Goal: Entertainment & Leisure: Consume media (video, audio)

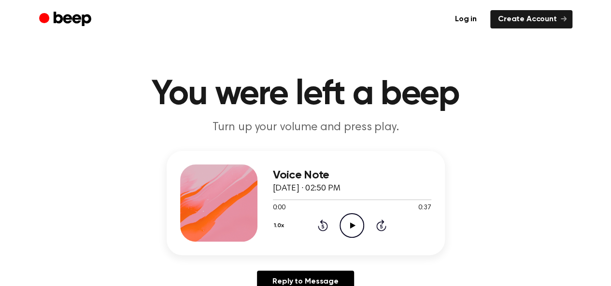
click at [352, 221] on icon "Play Audio" at bounding box center [351, 225] width 25 height 25
click at [359, 230] on icon "Play Audio" at bounding box center [351, 225] width 25 height 25
click at [523, 97] on h1 "You were left a beep" at bounding box center [305, 94] width 494 height 35
click at [354, 222] on icon "Play Audio" at bounding box center [351, 225] width 25 height 25
click at [382, 197] on div at bounding box center [352, 200] width 158 height 8
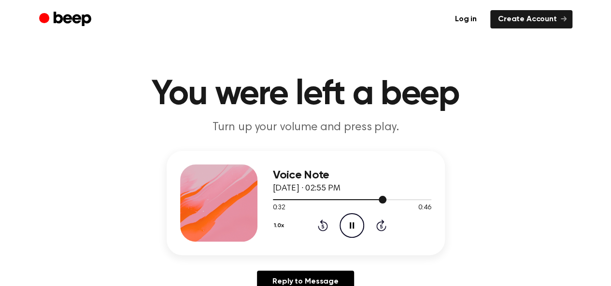
drag, startPoint x: 382, startPoint y: 197, endPoint x: 358, endPoint y: 197, distance: 24.6
click at [358, 197] on div at bounding box center [352, 200] width 158 height 8
click at [350, 226] on icon at bounding box center [352, 226] width 5 height 6
click at [351, 228] on icon "Play Audio" at bounding box center [351, 225] width 25 height 25
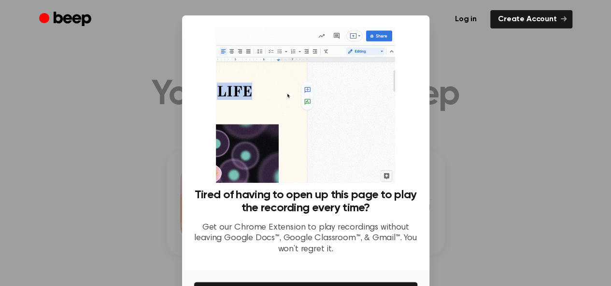
click at [511, 179] on div at bounding box center [305, 143] width 611 height 286
click at [442, 132] on div at bounding box center [305, 143] width 611 height 286
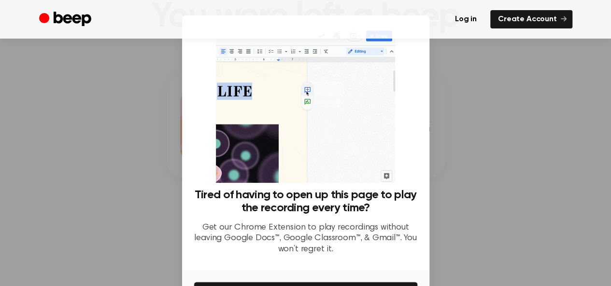
scroll to position [80, 0]
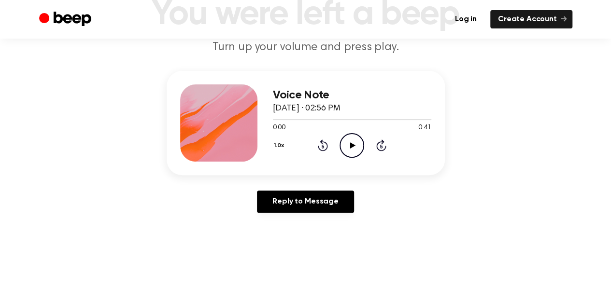
click at [353, 142] on icon "Play Audio" at bounding box center [351, 145] width 25 height 25
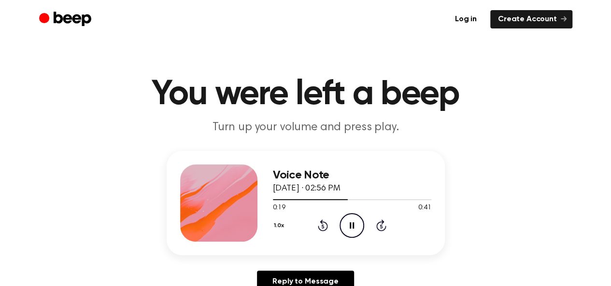
click at [320, 223] on icon "Rewind 5 seconds" at bounding box center [322, 225] width 11 height 13
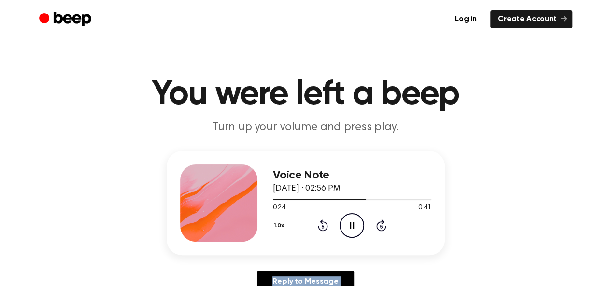
click at [324, 231] on icon at bounding box center [323, 226] width 10 height 12
click at [353, 235] on icon "Play Audio" at bounding box center [351, 225] width 25 height 25
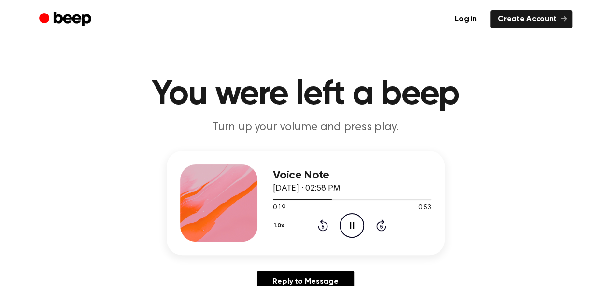
click at [318, 227] on icon at bounding box center [323, 226] width 10 height 12
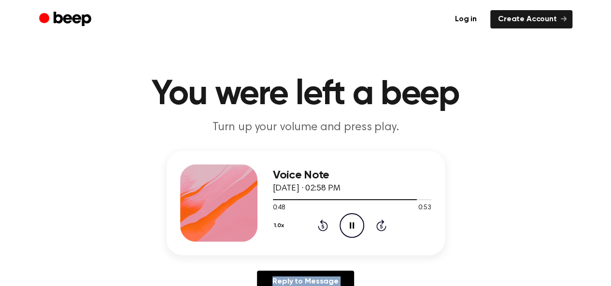
click at [316, 230] on div "1.0x Rewind 5 seconds Pause Audio Skip 5 seconds" at bounding box center [352, 225] width 158 height 25
click at [322, 227] on icon "Rewind 5 seconds" at bounding box center [322, 225] width 11 height 13
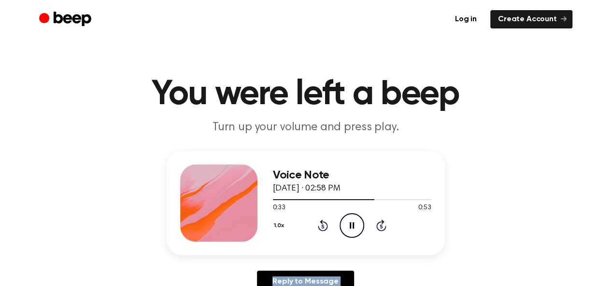
click at [322, 227] on icon "Rewind 5 seconds" at bounding box center [322, 225] width 11 height 13
click at [322, 226] on icon "Rewind 5 seconds" at bounding box center [322, 225] width 11 height 13
click at [362, 229] on circle at bounding box center [352, 226] width 24 height 24
click at [328, 236] on div "1.0x Rewind 5 seconds Pause Audio Skip 5 seconds" at bounding box center [352, 225] width 158 height 25
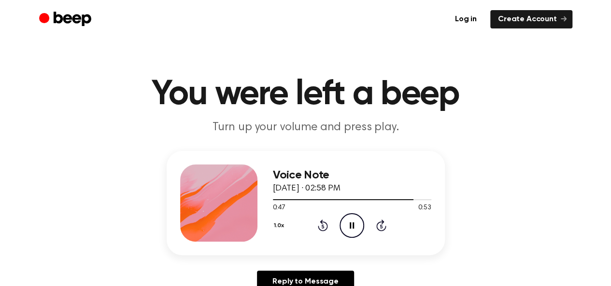
click at [325, 231] on div "1.0x Rewind 5 seconds Pause Audio Skip 5 seconds" at bounding box center [352, 225] width 158 height 25
click at [322, 224] on icon at bounding box center [323, 226] width 10 height 12
click at [351, 221] on icon "Play Audio" at bounding box center [351, 225] width 25 height 25
click at [322, 224] on icon at bounding box center [323, 226] width 10 height 12
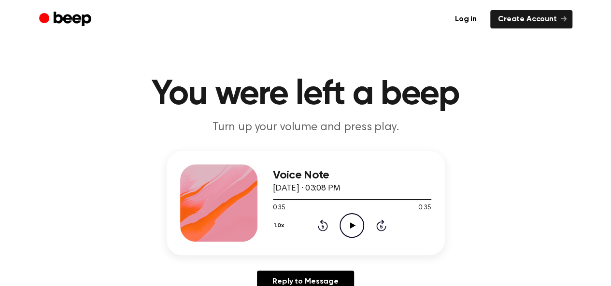
click at [322, 224] on icon at bounding box center [323, 226] width 10 height 12
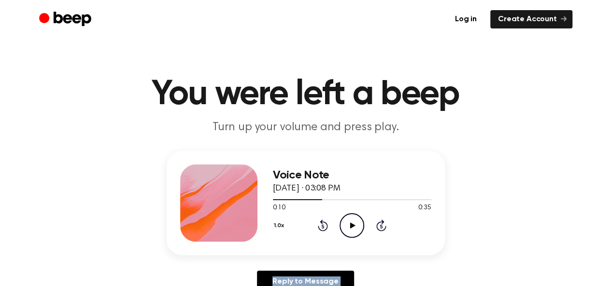
click at [322, 224] on icon at bounding box center [323, 226] width 10 height 12
click at [349, 225] on icon "Play Audio" at bounding box center [351, 225] width 25 height 25
click at [324, 225] on icon "Rewind 5 seconds" at bounding box center [322, 225] width 11 height 13
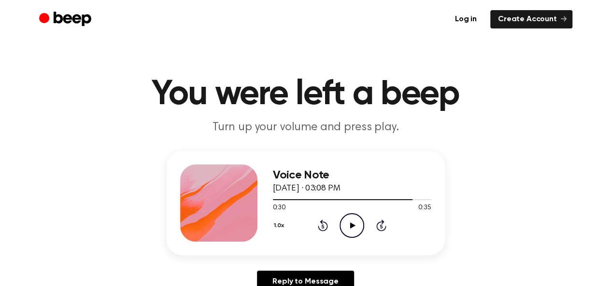
click at [362, 225] on icon "Play Audio" at bounding box center [351, 225] width 25 height 25
click at [327, 225] on icon at bounding box center [323, 226] width 10 height 12
click at [380, 226] on icon at bounding box center [381, 227] width 2 height 4
click at [397, 197] on div at bounding box center [352, 200] width 158 height 8
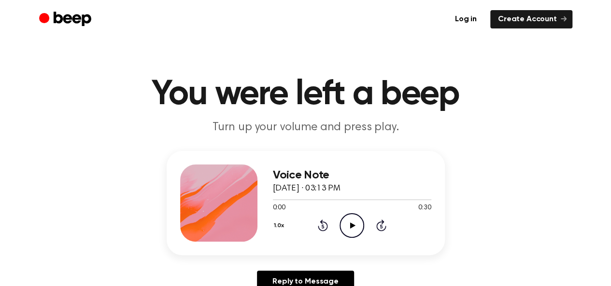
click at [360, 225] on icon "Play Audio" at bounding box center [351, 225] width 25 height 25
drag, startPoint x: 294, startPoint y: 197, endPoint x: 273, endPoint y: 197, distance: 20.8
click at [273, 197] on div at bounding box center [352, 200] width 158 height 8
click at [346, 225] on icon "Play Audio" at bounding box center [351, 225] width 25 height 25
click at [318, 224] on icon "Rewind 5 seconds" at bounding box center [322, 225] width 11 height 13
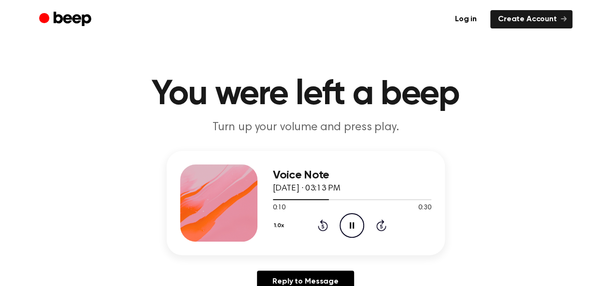
click at [318, 224] on icon "Rewind 5 seconds" at bounding box center [322, 225] width 11 height 13
click at [351, 227] on icon "Pause Audio" at bounding box center [351, 225] width 25 height 25
click at [351, 229] on icon "Play Audio" at bounding box center [351, 225] width 25 height 25
click at [325, 226] on icon "Rewind 5 seconds" at bounding box center [322, 225] width 11 height 13
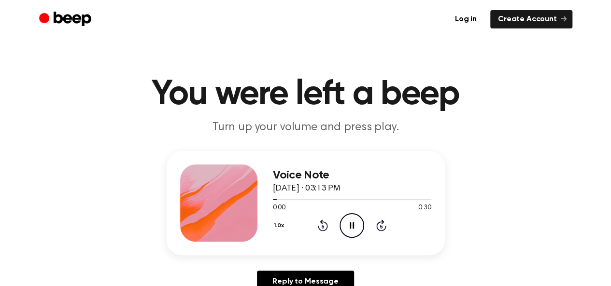
click at [325, 226] on icon "Rewind 5 seconds" at bounding box center [322, 225] width 11 height 13
click at [348, 219] on icon "Pause Audio" at bounding box center [351, 225] width 25 height 25
click at [323, 231] on icon at bounding box center [323, 226] width 10 height 12
click at [352, 225] on icon at bounding box center [352, 226] width 5 height 6
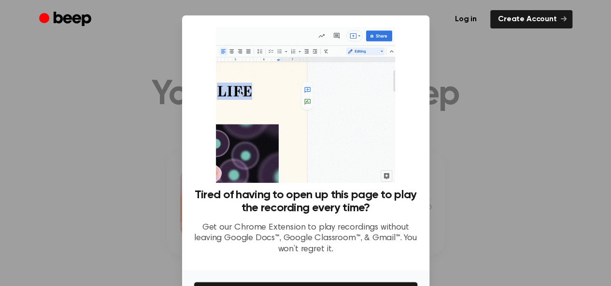
click at [453, 40] on div at bounding box center [305, 143] width 611 height 286
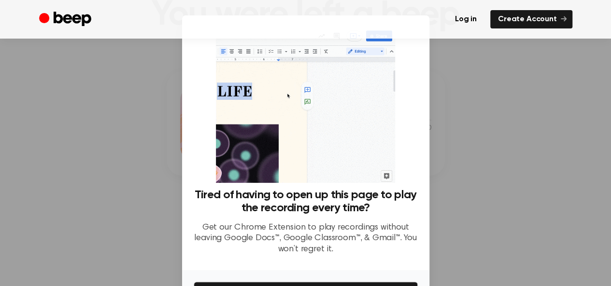
scroll to position [80, 0]
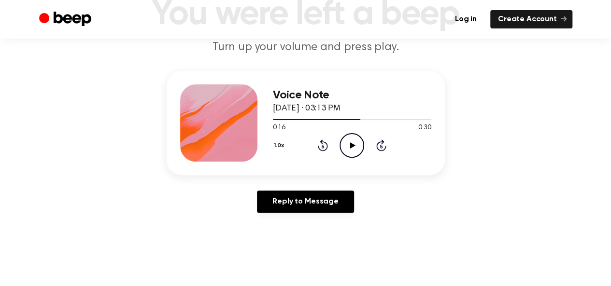
click at [350, 146] on icon "Play Audio" at bounding box center [351, 145] width 25 height 25
click at [323, 140] on icon at bounding box center [323, 146] width 10 height 12
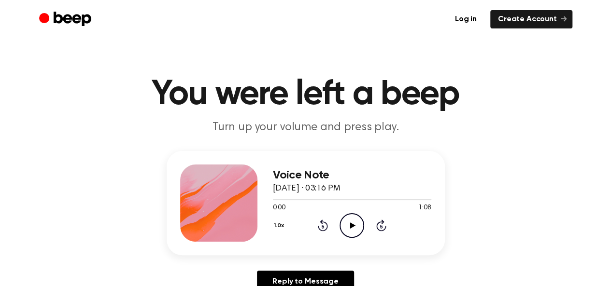
click at [362, 221] on icon "Play Audio" at bounding box center [351, 225] width 25 height 25
click at [323, 222] on icon at bounding box center [323, 226] width 10 height 12
click at [355, 230] on icon "Play Audio" at bounding box center [351, 225] width 25 height 25
click at [326, 225] on icon at bounding box center [323, 226] width 10 height 12
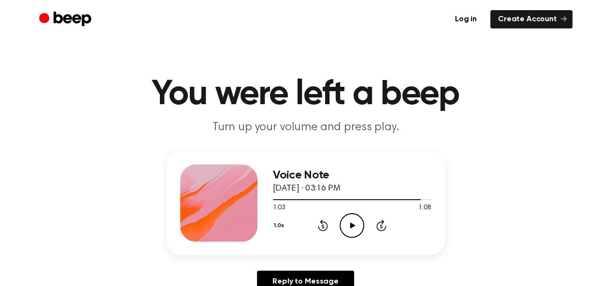
click at [326, 225] on icon at bounding box center [323, 226] width 10 height 12
click at [363, 219] on icon "Play Audio" at bounding box center [351, 225] width 25 height 25
click at [341, 228] on icon "Play Audio" at bounding box center [351, 225] width 25 height 25
click at [324, 223] on icon at bounding box center [323, 226] width 10 height 12
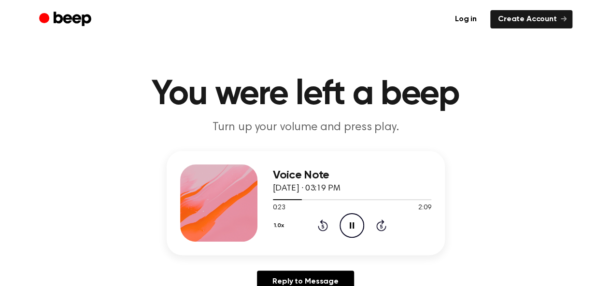
click at [324, 223] on icon at bounding box center [323, 226] width 10 height 12
click at [322, 223] on icon at bounding box center [323, 226] width 10 height 12
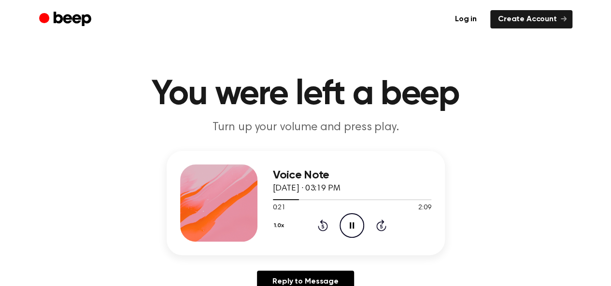
click at [322, 223] on icon at bounding box center [323, 226] width 10 height 12
click at [323, 225] on icon "Rewind 5 seconds" at bounding box center [322, 225] width 11 height 13
drag, startPoint x: 326, startPoint y: 238, endPoint x: 323, endPoint y: 223, distance: 15.8
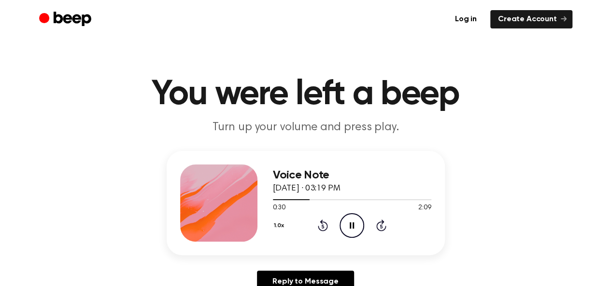
click at [323, 223] on div "Voice Note August 20, 2025 · 03:19 PM 0:30 2:09 Your browser does not support t…" at bounding box center [352, 203] width 158 height 77
click at [323, 223] on icon at bounding box center [323, 226] width 10 height 12
click at [353, 230] on icon "Pause Audio" at bounding box center [351, 225] width 25 height 25
click at [352, 235] on icon "Play Audio" at bounding box center [351, 225] width 25 height 25
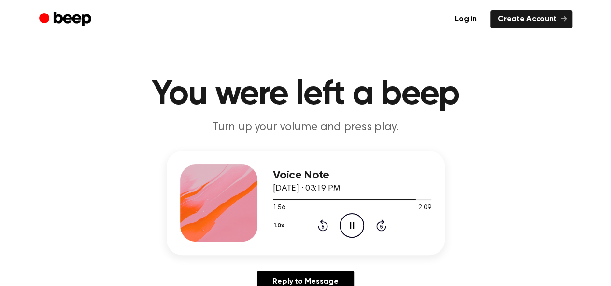
click at [318, 228] on icon at bounding box center [323, 226] width 10 height 12
click at [320, 222] on icon at bounding box center [323, 226] width 10 height 12
click at [354, 223] on icon "Pause Audio" at bounding box center [351, 225] width 25 height 25
click at [320, 226] on icon "Rewind 5 seconds" at bounding box center [322, 225] width 11 height 13
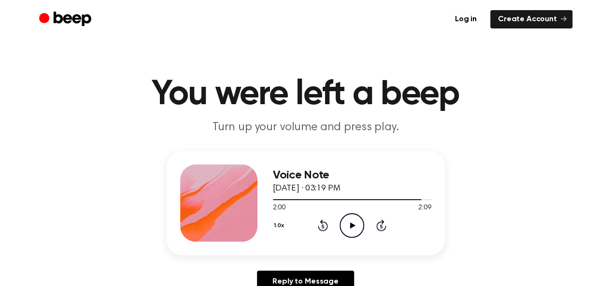
click at [320, 226] on icon "Rewind 5 seconds" at bounding box center [322, 225] width 11 height 13
click at [346, 220] on icon "Play Audio" at bounding box center [351, 225] width 25 height 25
click at [325, 224] on icon "Rewind 5 seconds" at bounding box center [322, 225] width 11 height 13
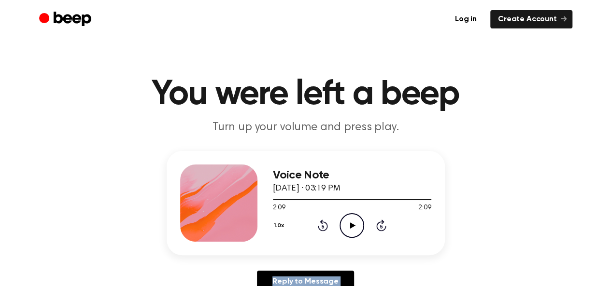
click at [325, 224] on icon "Rewind 5 seconds" at bounding box center [322, 225] width 11 height 13
click at [352, 225] on icon at bounding box center [352, 226] width 5 height 6
click at [320, 227] on icon "Rewind 5 seconds" at bounding box center [322, 225] width 11 height 13
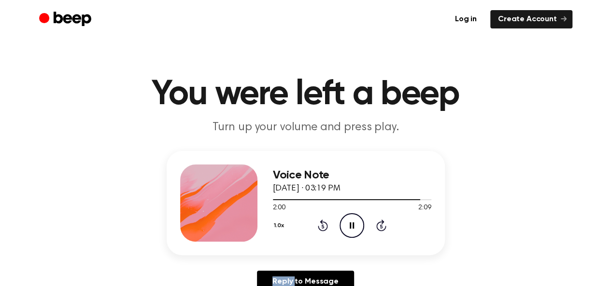
click at [320, 227] on icon "Rewind 5 seconds" at bounding box center [322, 225] width 11 height 13
click at [320, 226] on icon "Rewind 5 seconds" at bounding box center [322, 225] width 11 height 13
click at [355, 226] on icon "Pause Audio" at bounding box center [351, 225] width 25 height 25
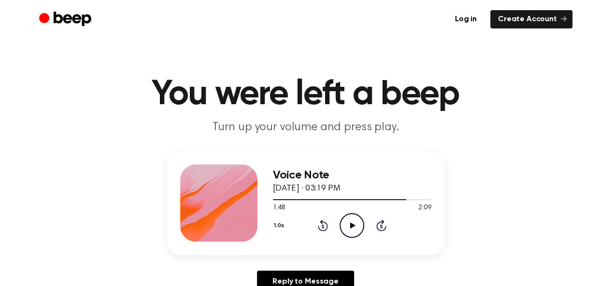
click at [355, 226] on icon "Play Audio" at bounding box center [351, 225] width 25 height 25
click at [355, 226] on icon "Pause Audio" at bounding box center [351, 225] width 25 height 25
click at [321, 225] on icon "Rewind 5 seconds" at bounding box center [322, 225] width 11 height 13
click at [362, 225] on icon "Play Audio" at bounding box center [351, 225] width 25 height 25
click at [362, 225] on icon "Pause Audio" at bounding box center [351, 225] width 25 height 25
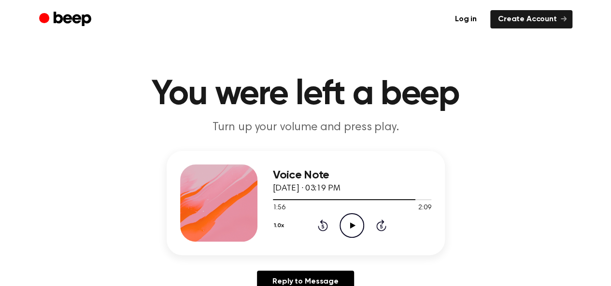
click at [325, 227] on icon "Rewind 5 seconds" at bounding box center [322, 225] width 11 height 13
click at [351, 225] on icon at bounding box center [352, 226] width 5 height 6
click at [323, 225] on icon at bounding box center [323, 227] width 2 height 4
click at [352, 230] on icon "Play Audio" at bounding box center [351, 225] width 25 height 25
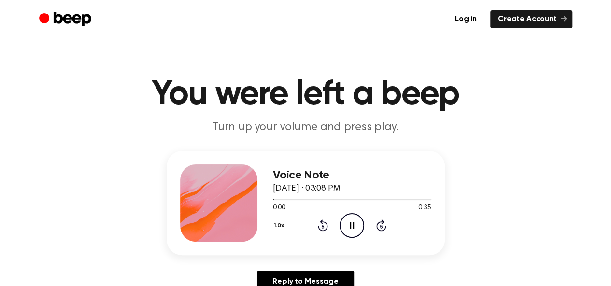
click at [383, 224] on icon "Skip 5 seconds" at bounding box center [381, 225] width 11 height 13
click at [352, 225] on icon at bounding box center [352, 226] width 4 height 6
click at [352, 225] on icon at bounding box center [352, 226] width 5 height 6
click at [357, 218] on icon "Play Audio" at bounding box center [351, 225] width 25 height 25
click at [380, 199] on div at bounding box center [352, 199] width 158 height 1
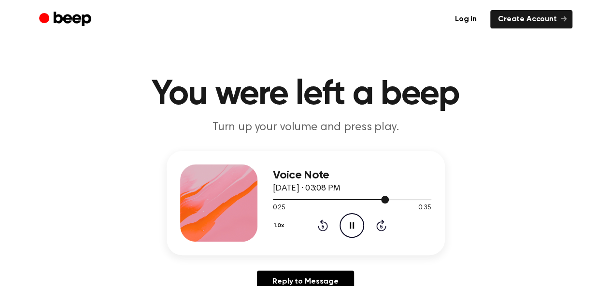
click at [399, 197] on div at bounding box center [352, 200] width 158 height 8
click at [413, 201] on div at bounding box center [352, 200] width 158 height 8
click at [356, 229] on icon "Play Audio" at bounding box center [351, 225] width 25 height 25
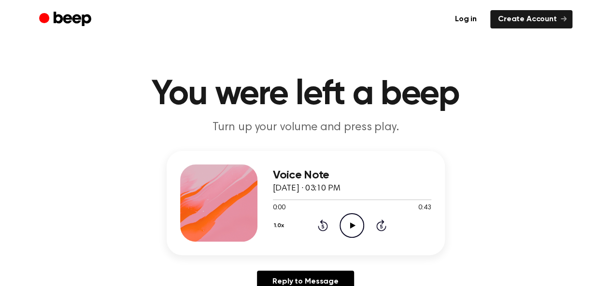
click at [355, 223] on icon "Play Audio" at bounding box center [351, 225] width 25 height 25
click at [379, 229] on icon "Skip 5 seconds" at bounding box center [381, 225] width 11 height 13
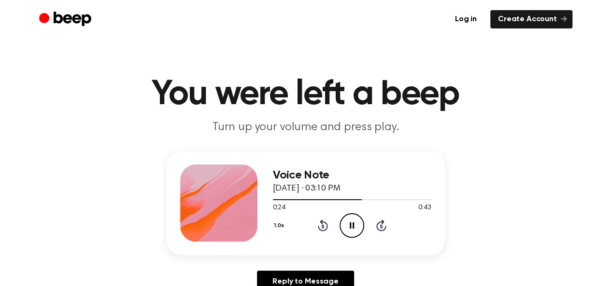
click at [379, 229] on icon "Skip 5 seconds" at bounding box center [381, 225] width 11 height 13
click at [318, 199] on div at bounding box center [352, 199] width 158 height 1
click at [355, 223] on icon "Play Audio" at bounding box center [351, 225] width 25 height 25
click at [354, 227] on icon "Play Audio" at bounding box center [351, 225] width 25 height 25
click at [358, 221] on icon "Pause Audio" at bounding box center [351, 225] width 25 height 25
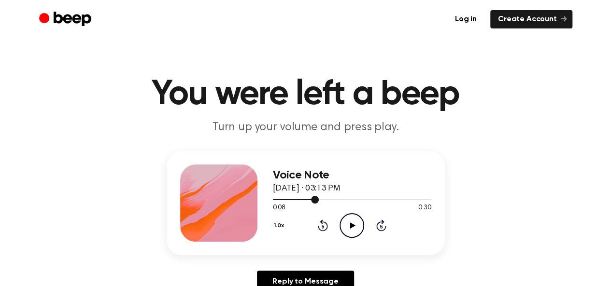
click at [293, 200] on div at bounding box center [352, 200] width 158 height 8
click at [348, 222] on icon "Play Audio" at bounding box center [351, 225] width 25 height 25
click at [321, 229] on icon "Rewind 5 seconds" at bounding box center [322, 225] width 11 height 13
click at [320, 226] on icon "Rewind 5 seconds" at bounding box center [322, 225] width 11 height 13
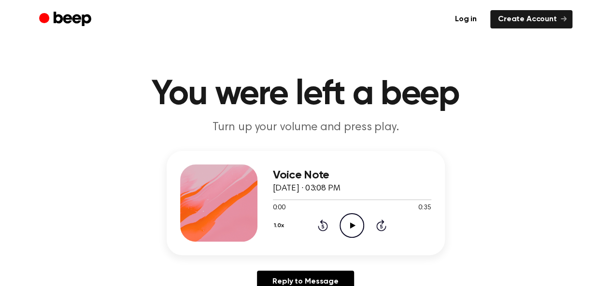
click at [352, 220] on icon "Play Audio" at bounding box center [351, 225] width 25 height 25
click at [360, 197] on div at bounding box center [352, 200] width 158 height 8
click at [350, 224] on icon at bounding box center [352, 226] width 5 height 6
click at [346, 230] on icon "Play Audio" at bounding box center [351, 225] width 25 height 25
click at [368, 200] on div at bounding box center [352, 200] width 158 height 8
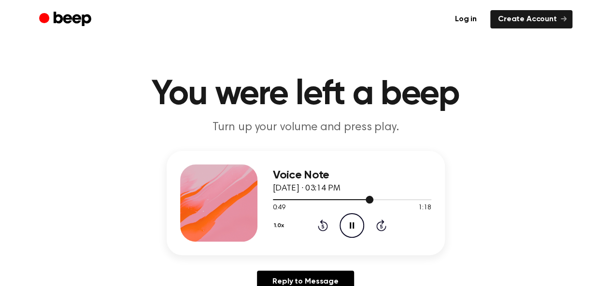
click at [394, 201] on div at bounding box center [352, 200] width 158 height 8
click at [418, 199] on div at bounding box center [352, 199] width 158 height 1
click at [349, 226] on icon "Play Audio" at bounding box center [351, 225] width 25 height 25
click at [333, 199] on div at bounding box center [352, 199] width 158 height 1
click at [405, 197] on div at bounding box center [352, 200] width 158 height 8
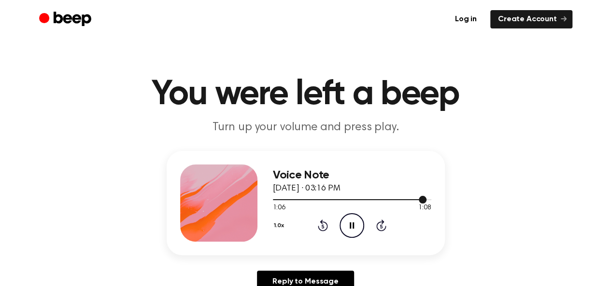
click at [411, 199] on div at bounding box center [350, 199] width 154 height 1
click at [348, 227] on icon "Play Audio" at bounding box center [351, 225] width 25 height 25
click at [360, 197] on div at bounding box center [352, 200] width 158 height 8
click at [382, 200] on div at bounding box center [352, 200] width 158 height 8
click at [356, 224] on icon "Pause Audio" at bounding box center [351, 225] width 25 height 25
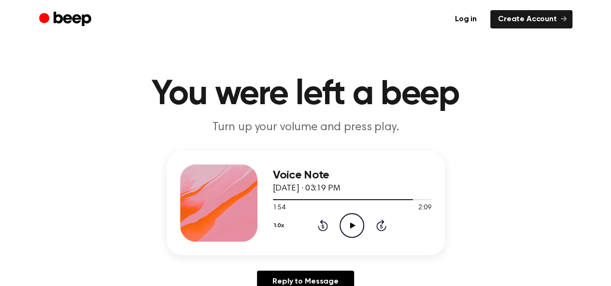
click at [356, 224] on icon "Play Audio" at bounding box center [351, 225] width 25 height 25
click at [378, 227] on icon "Skip 5 seconds" at bounding box center [381, 225] width 11 height 13
click at [355, 224] on icon "Play Audio" at bounding box center [351, 225] width 25 height 25
click at [383, 227] on icon "Skip 5 seconds" at bounding box center [381, 225] width 11 height 13
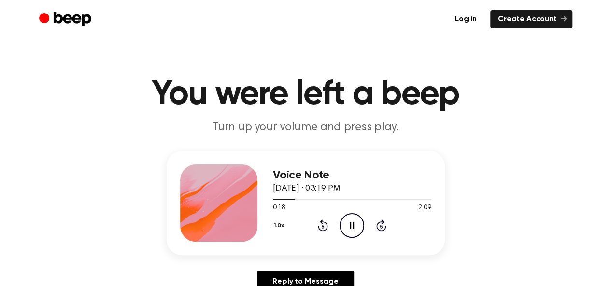
click at [383, 227] on icon "Skip 5 seconds" at bounding box center [381, 225] width 11 height 13
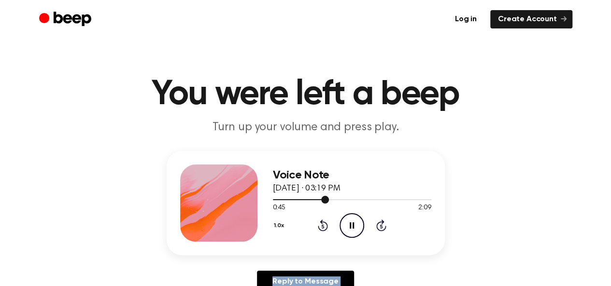
click at [417, 199] on div at bounding box center [352, 199] width 158 height 1
click at [353, 227] on icon "Play Audio" at bounding box center [351, 225] width 25 height 25
click at [416, 200] on div at bounding box center [352, 200] width 158 height 8
click at [276, 199] on div at bounding box center [348, 199] width 151 height 1
click at [349, 225] on icon "Play Audio" at bounding box center [351, 225] width 25 height 25
